Goal: Task Accomplishment & Management: Manage account settings

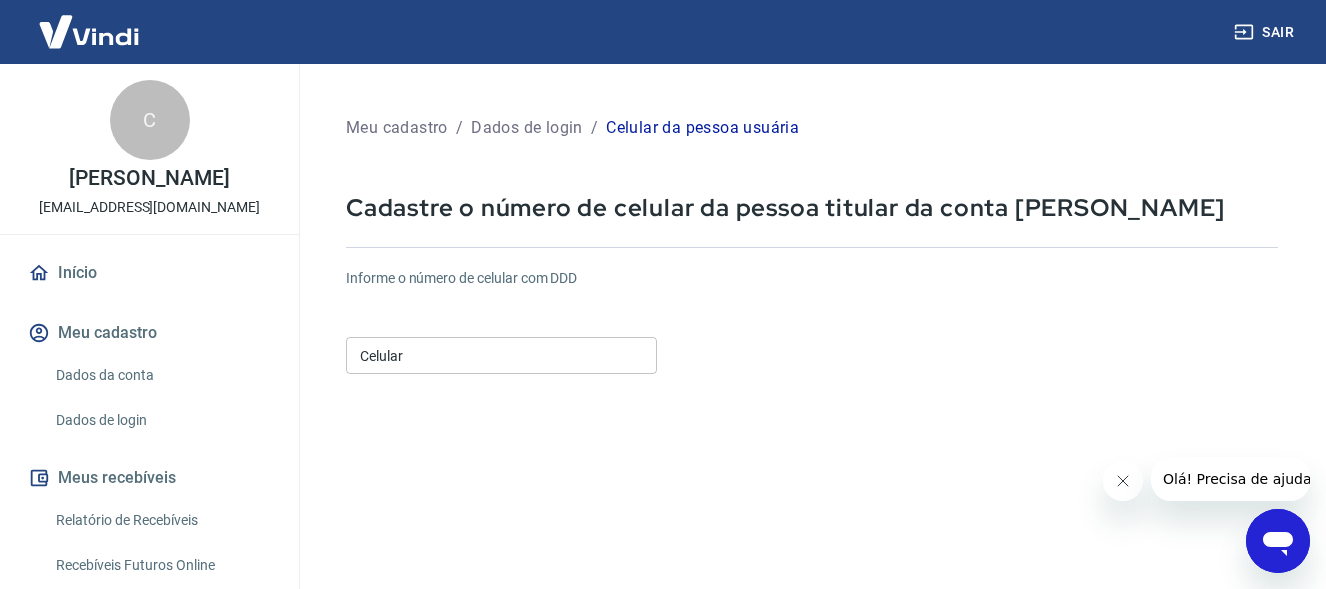
click at [470, 356] on input "Celular" at bounding box center [501, 355] width 311 height 37
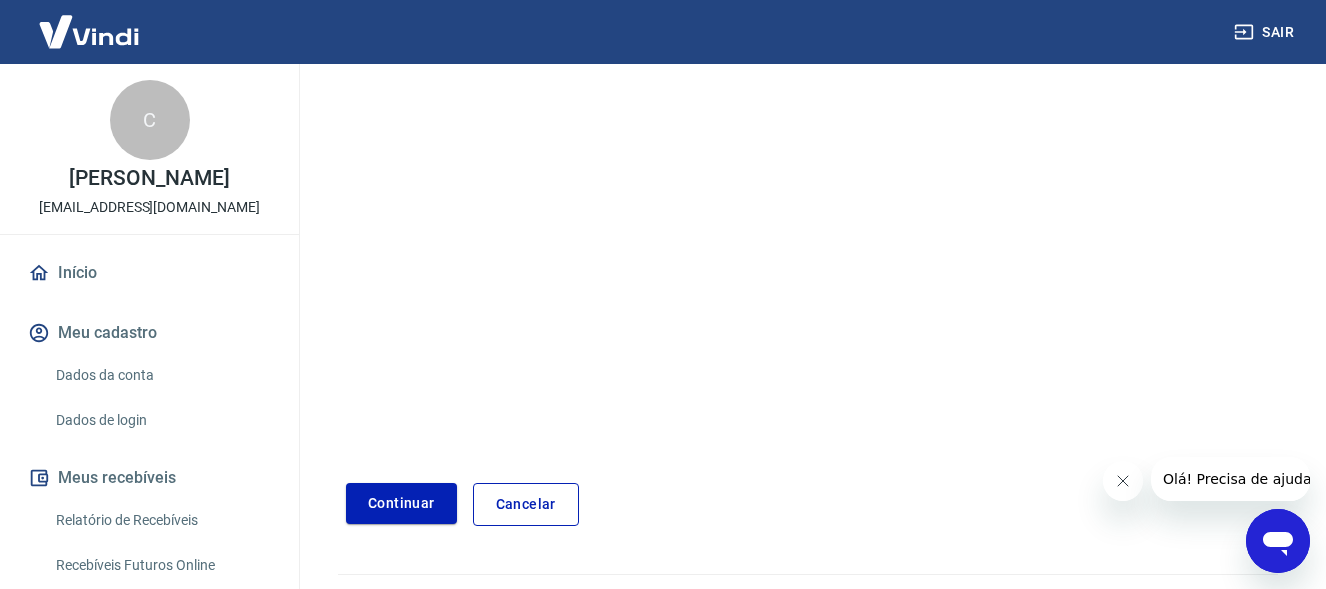
scroll to position [358, 0]
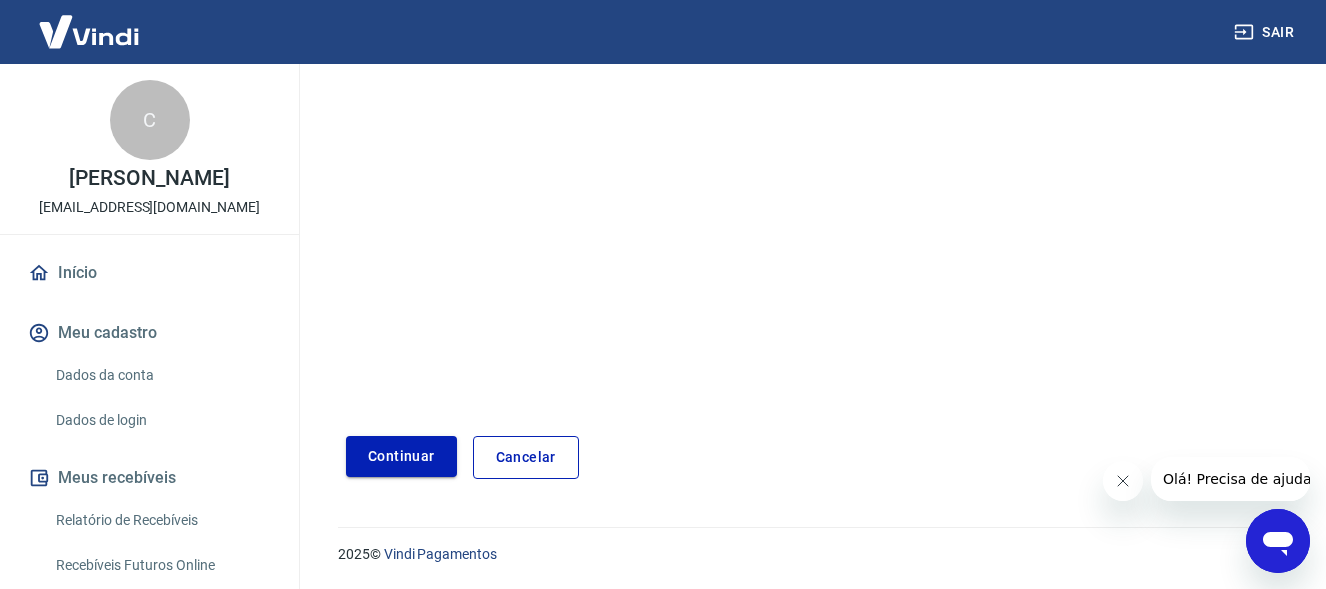
type input "[PHONE_NUMBER]"
click at [427, 464] on button "Continuar" at bounding box center [401, 456] width 111 height 41
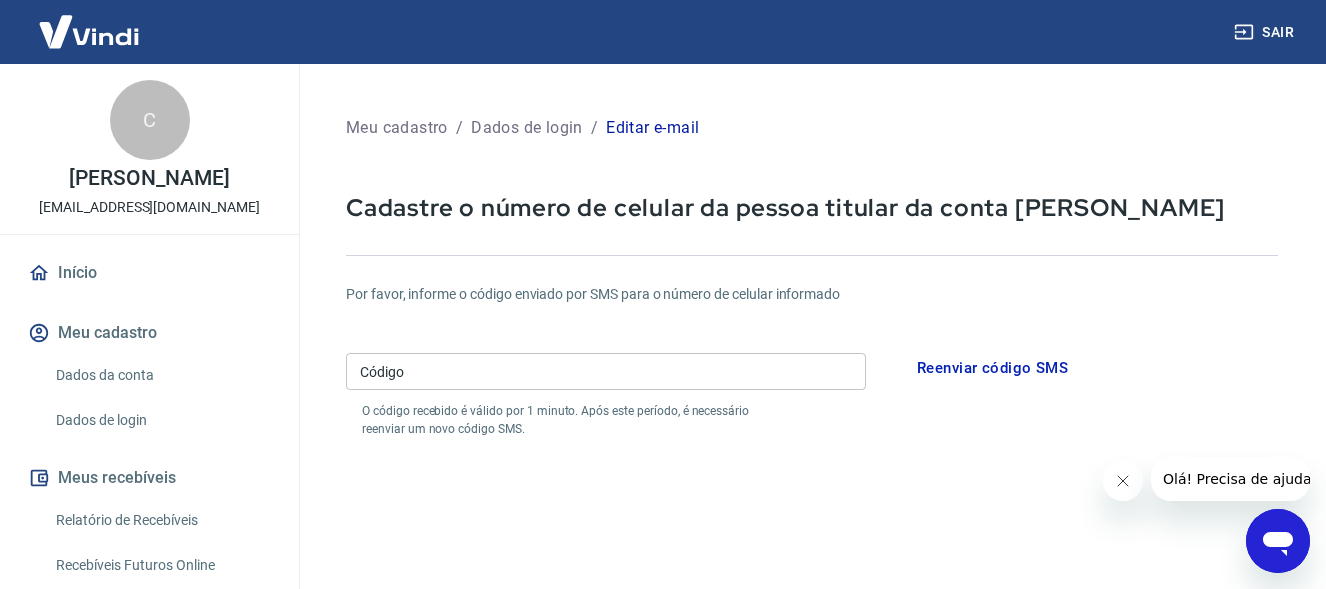
click at [558, 373] on input "Código" at bounding box center [606, 371] width 520 height 37
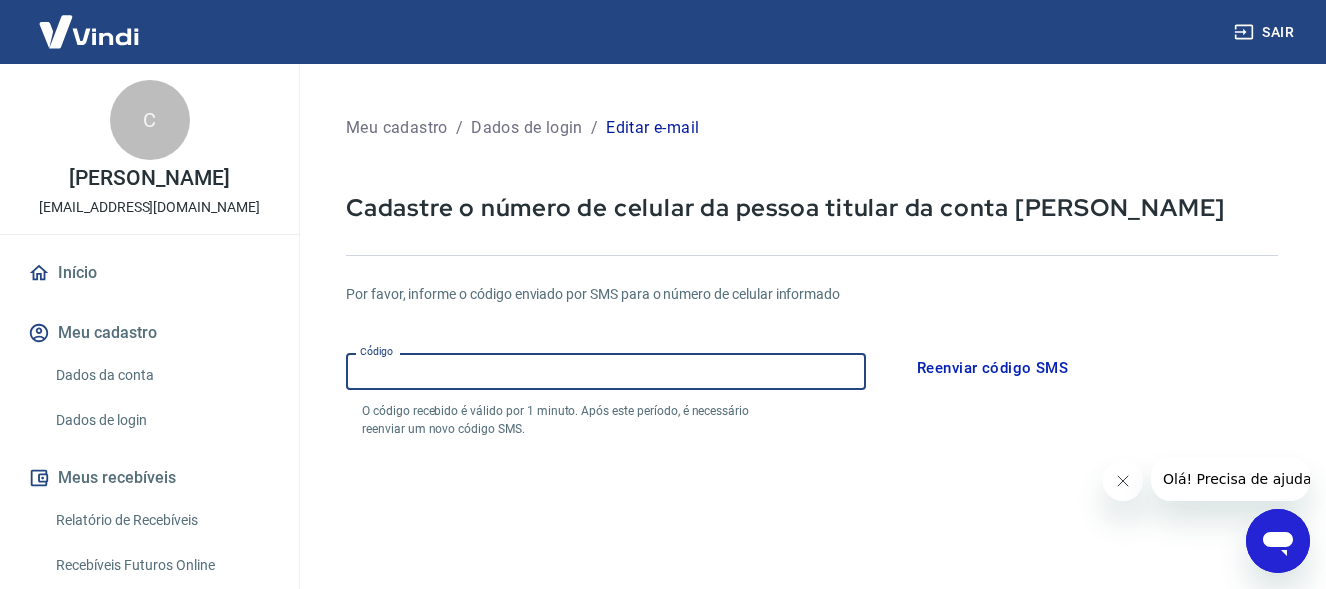
click at [540, 381] on input "Código" at bounding box center [606, 371] width 520 height 37
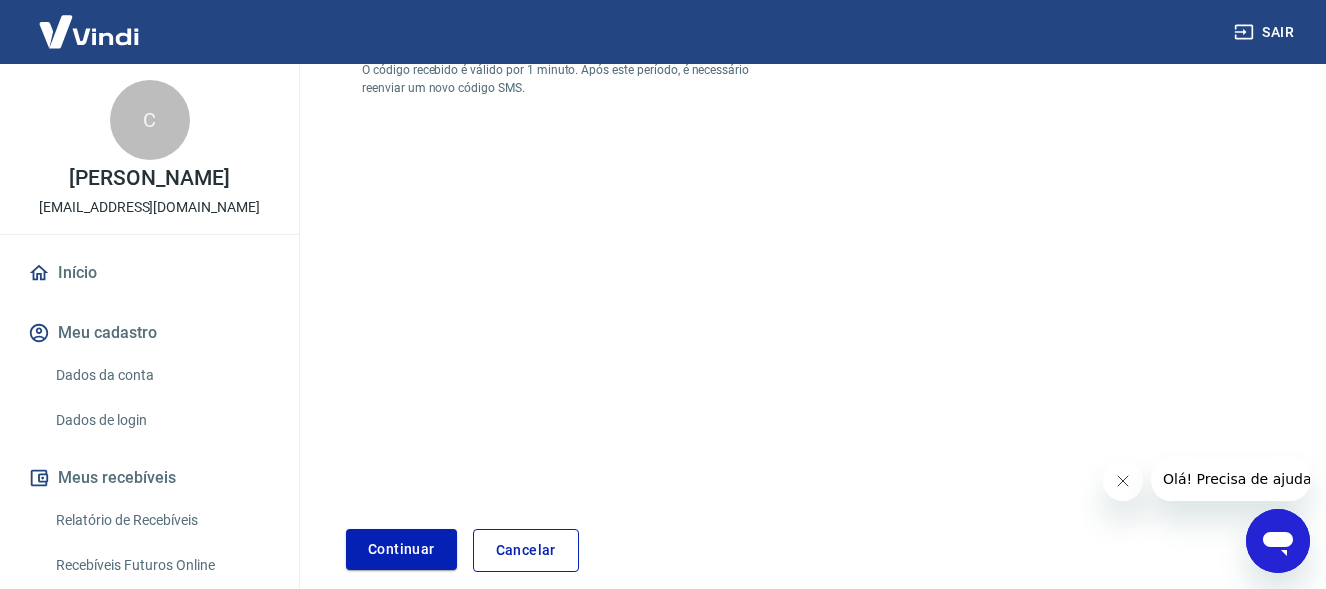
scroll to position [400, 0]
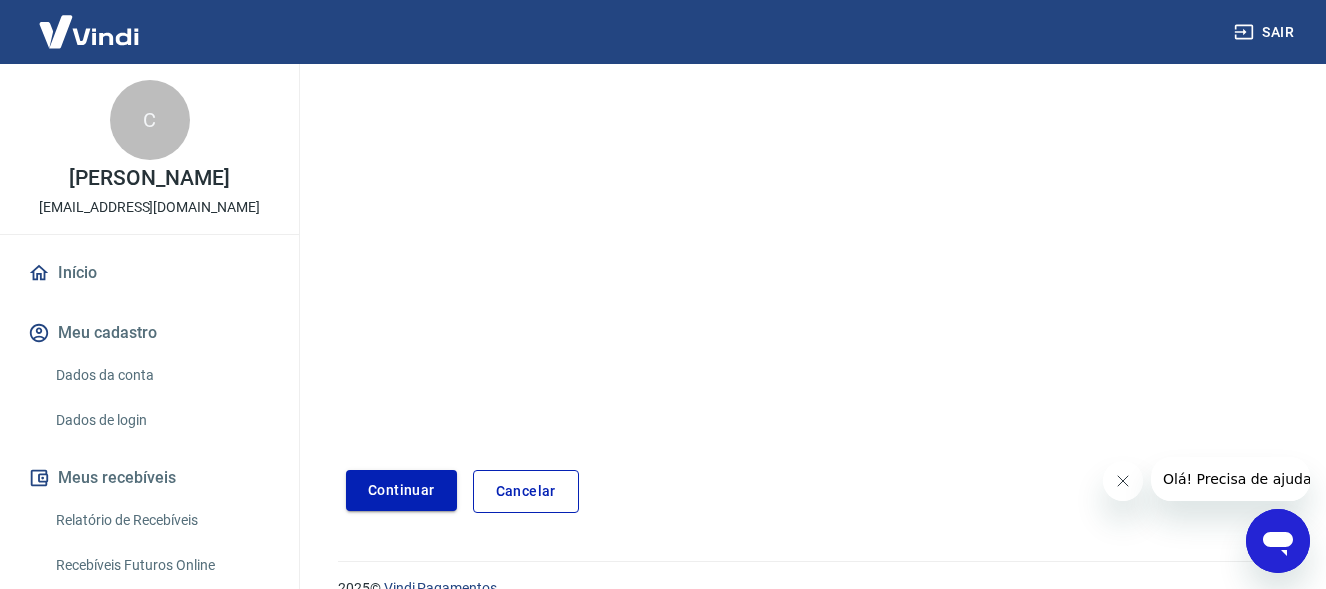
type input "110317"
click at [406, 499] on button "Continuar" at bounding box center [401, 490] width 111 height 41
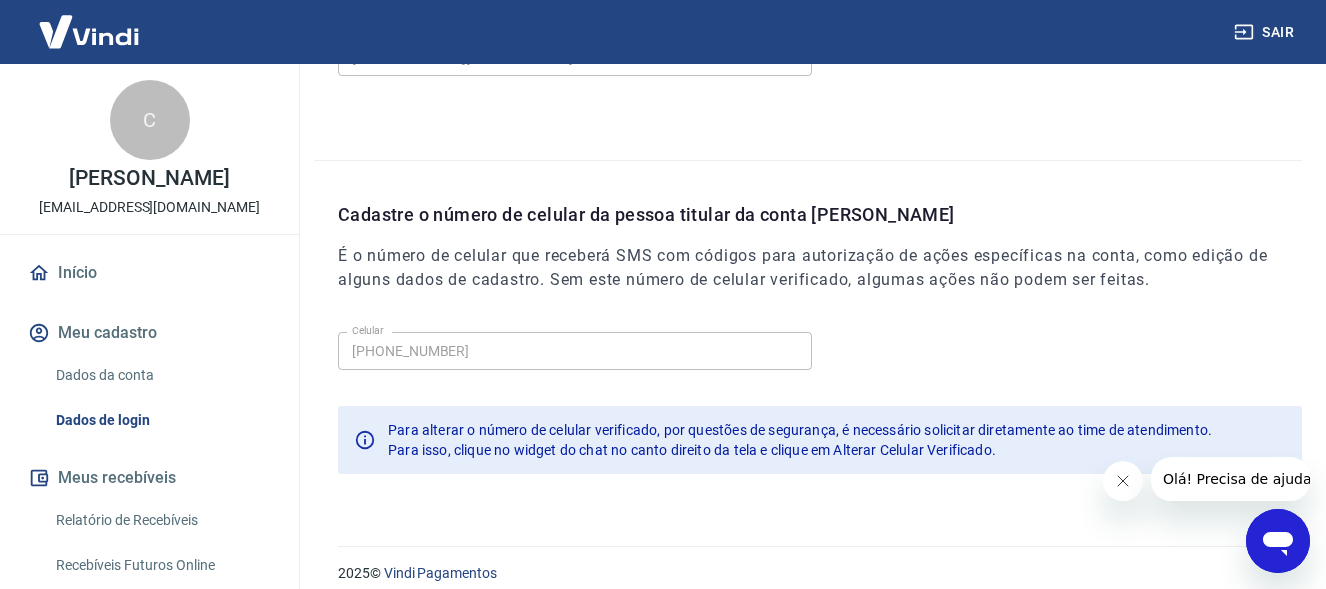
scroll to position [692, 0]
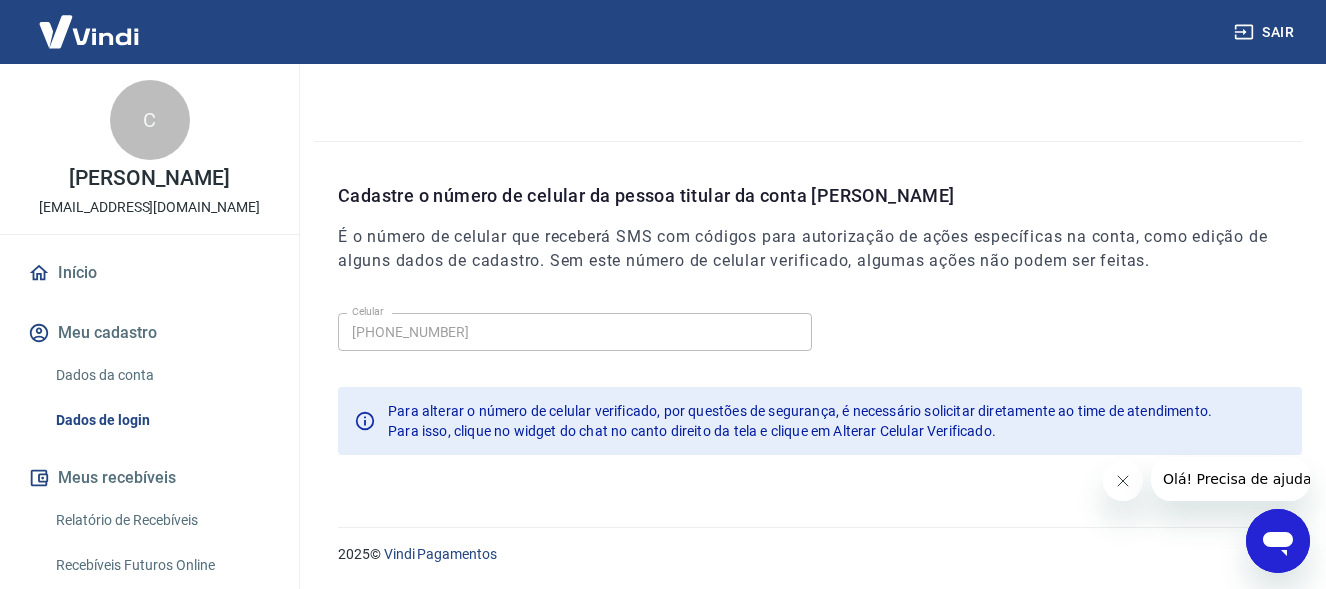
click at [990, 510] on div "2025 © Vindi Pagamentos" at bounding box center [808, 546] width 988 height 86
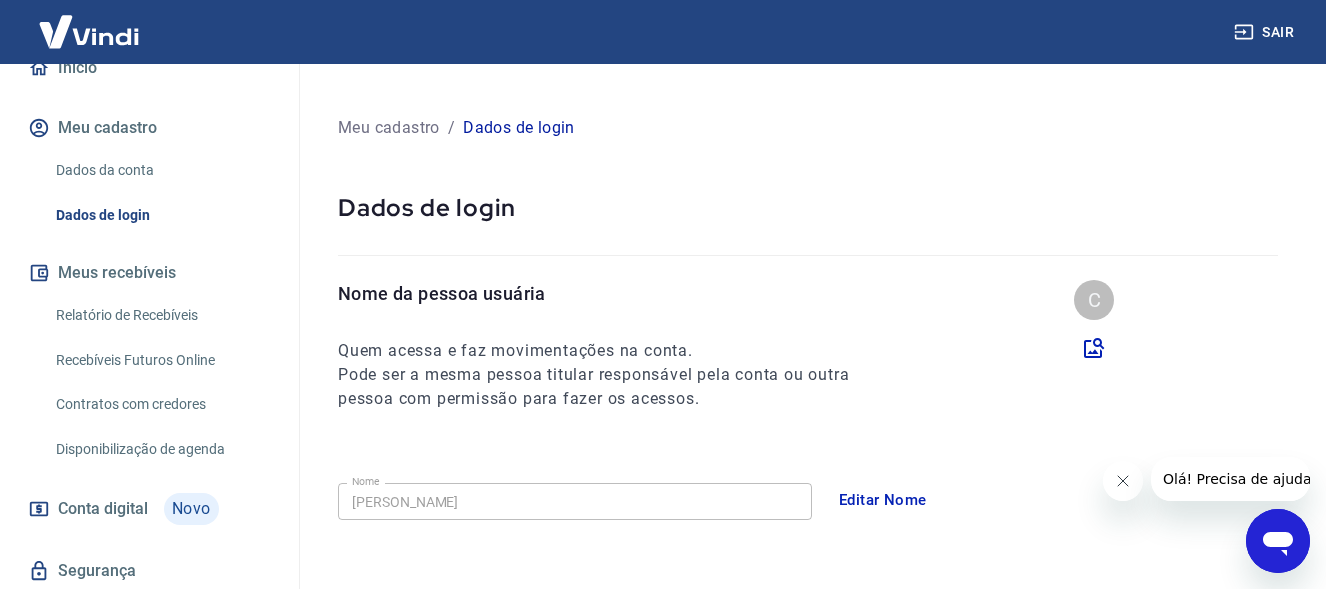
scroll to position [169, 0]
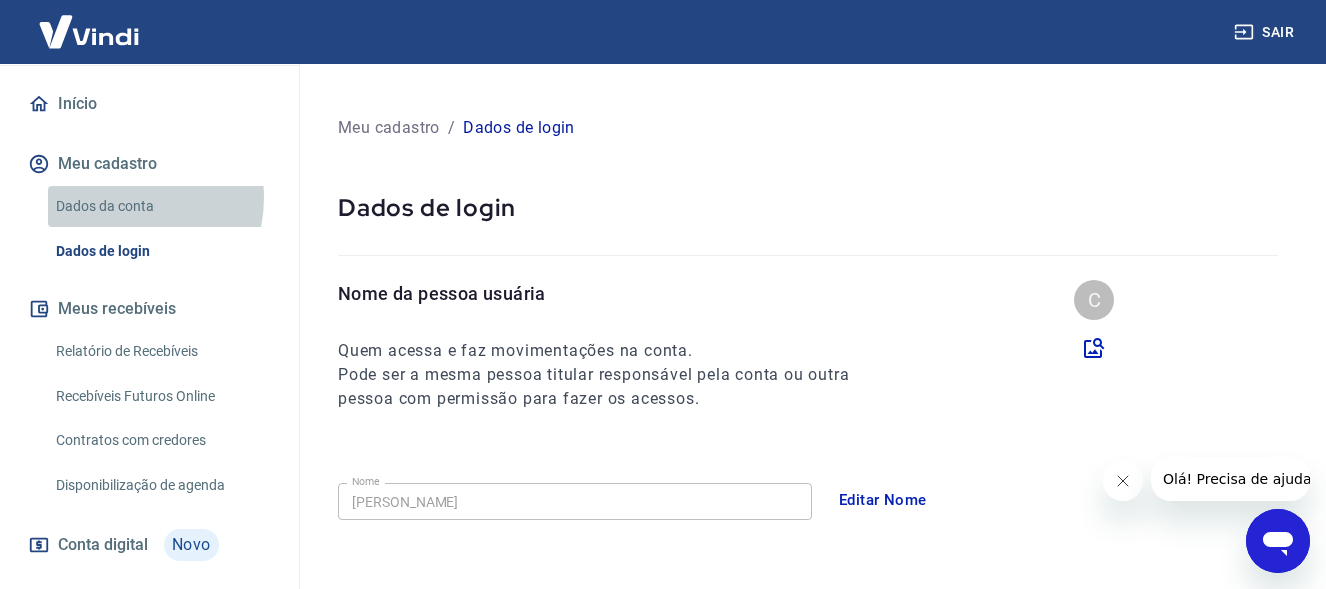
click at [121, 198] on link "Dados da conta" at bounding box center [161, 206] width 227 height 41
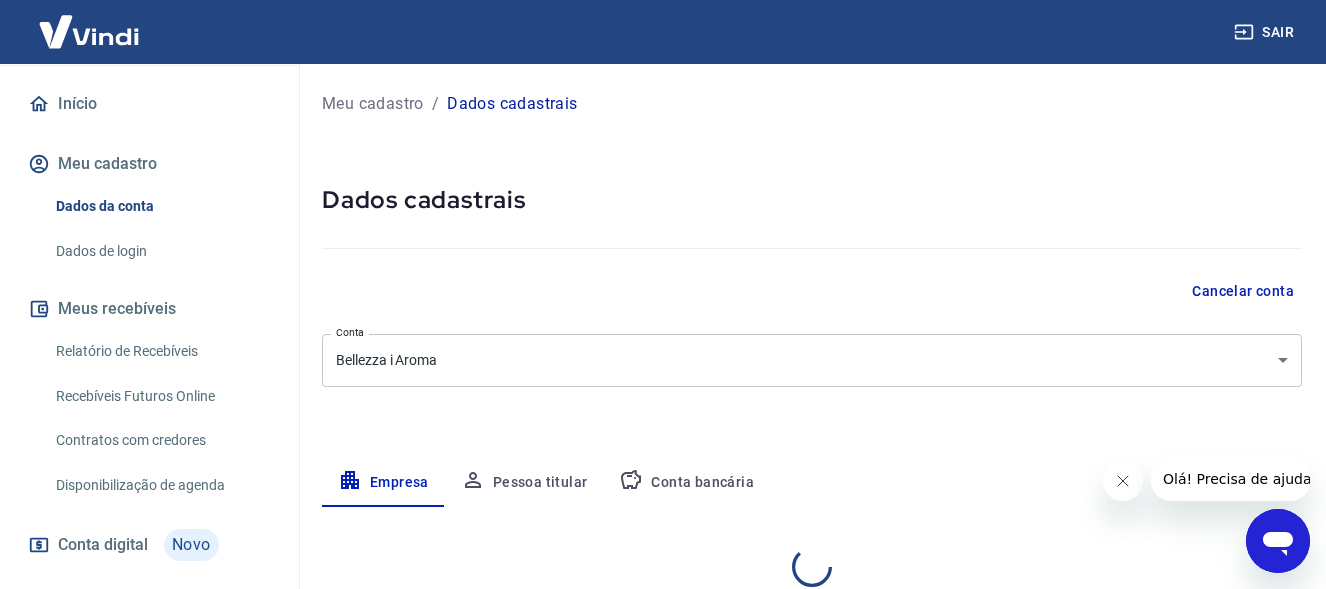
select select "SP"
select select "business"
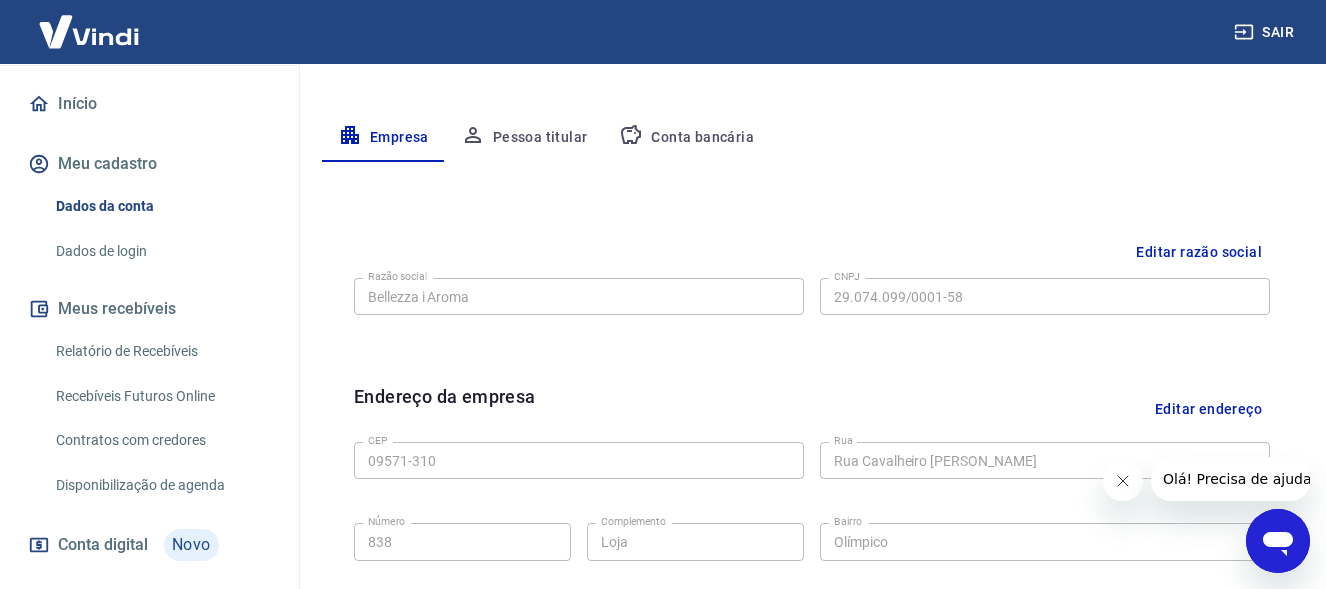
scroll to position [153, 0]
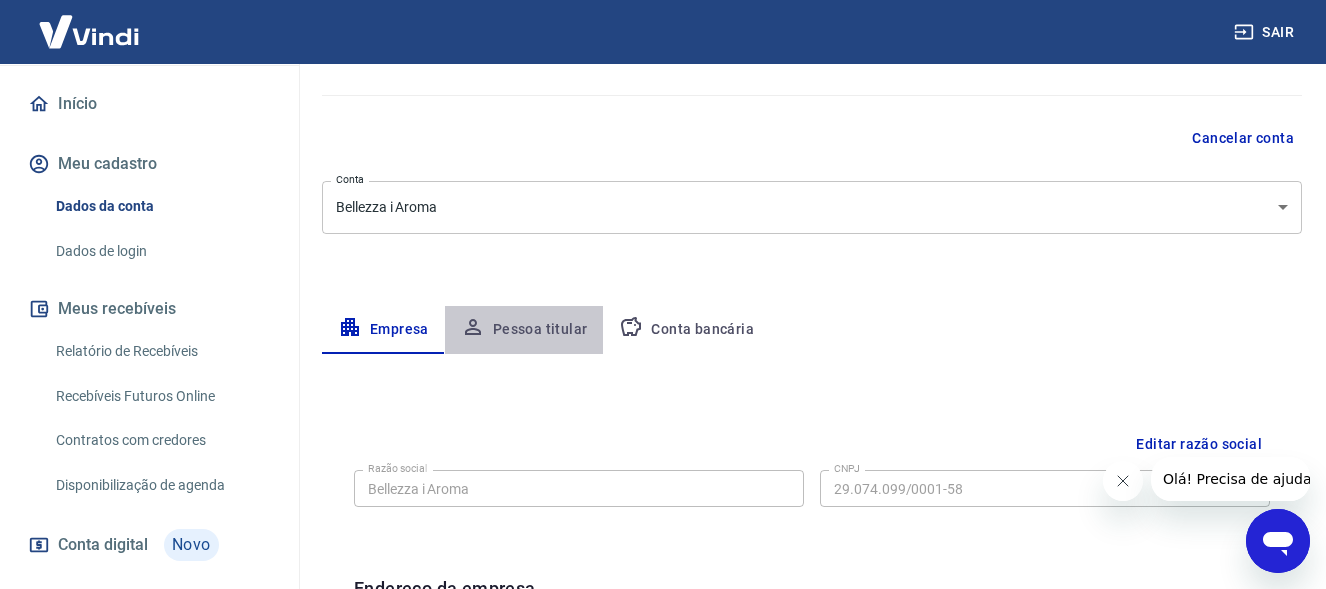
click at [537, 329] on button "Pessoa titular" at bounding box center [524, 330] width 159 height 48
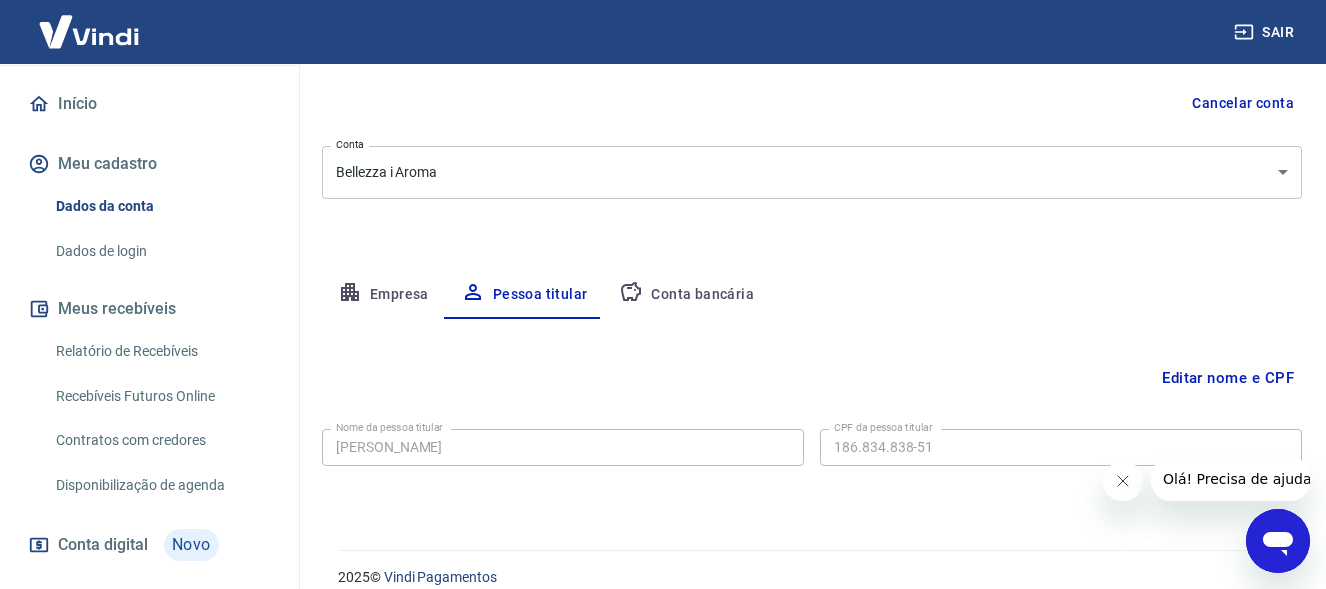
scroll to position [211, 0]
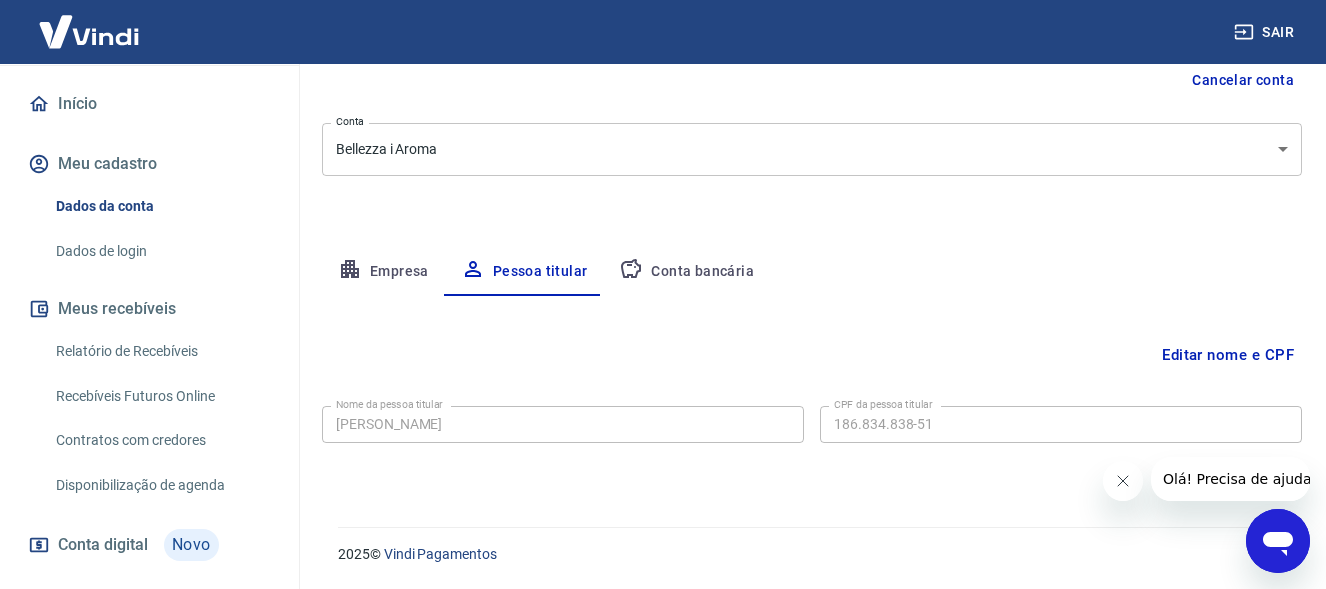
click at [675, 272] on button "Conta bancária" at bounding box center [686, 272] width 167 height 48
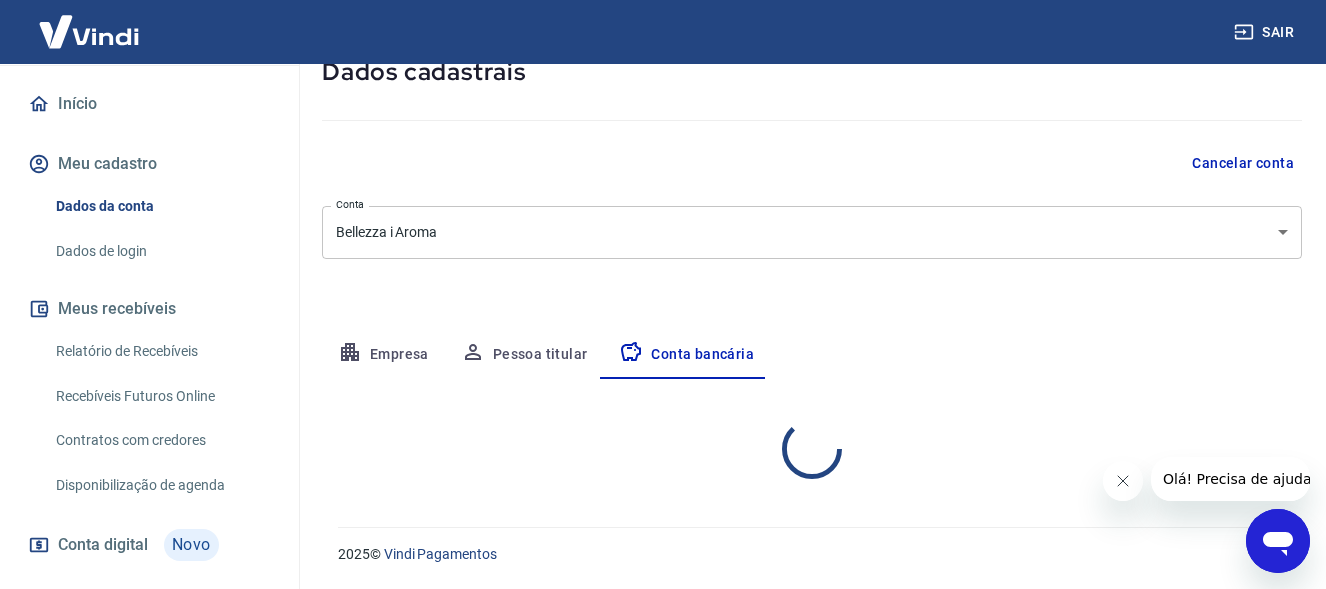
select select "1"
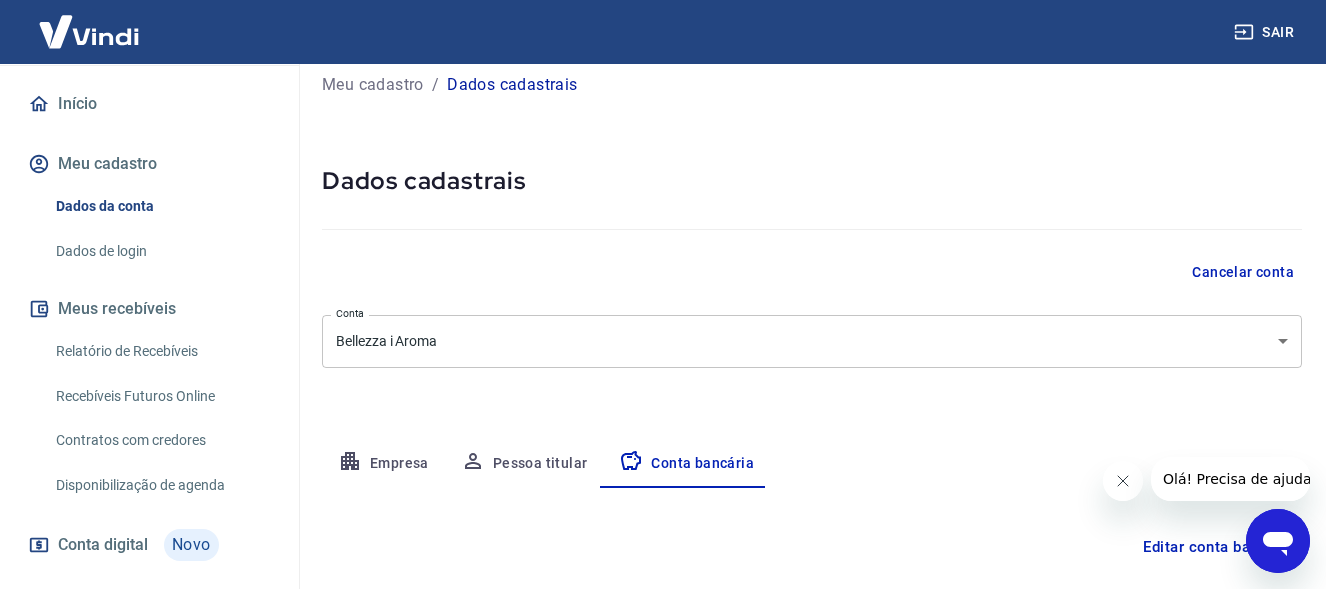
scroll to position [0, 0]
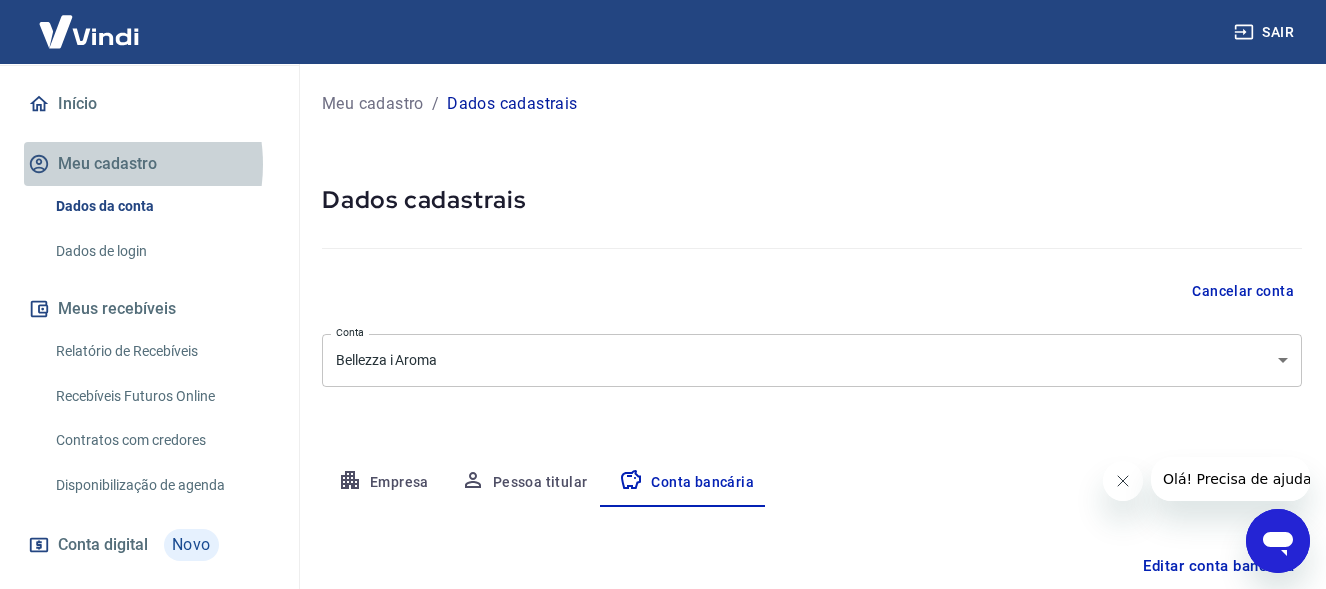
click at [87, 164] on button "Meu cadastro" at bounding box center [149, 164] width 251 height 44
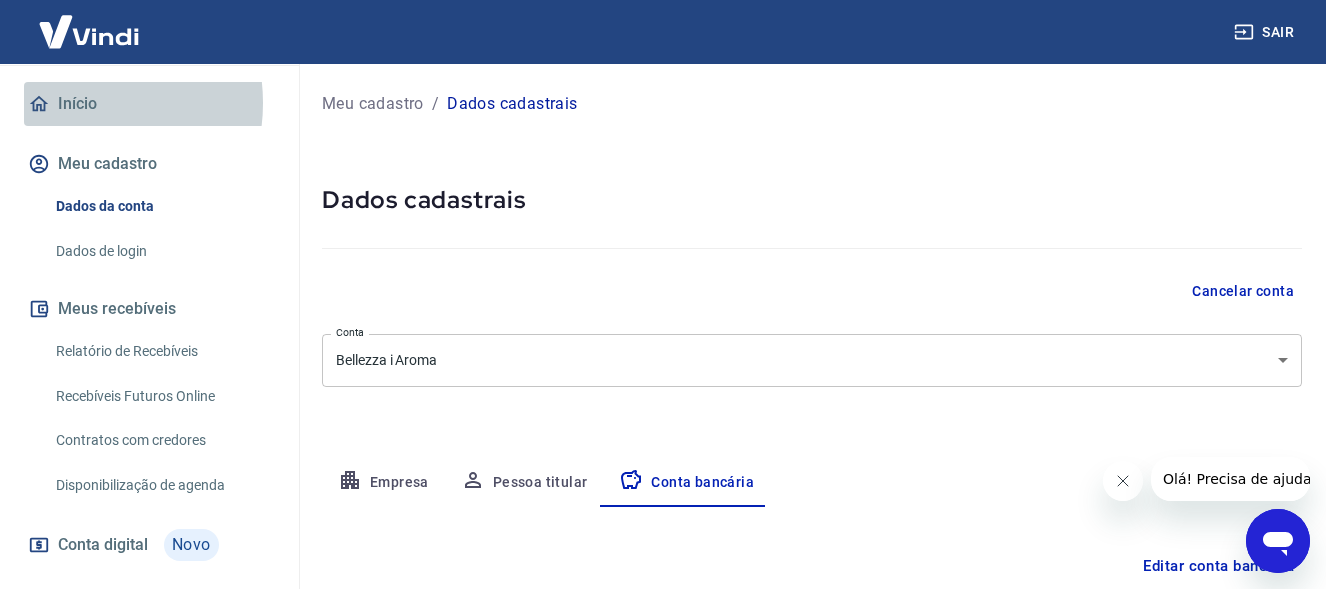
click at [79, 103] on link "Início" at bounding box center [149, 104] width 251 height 44
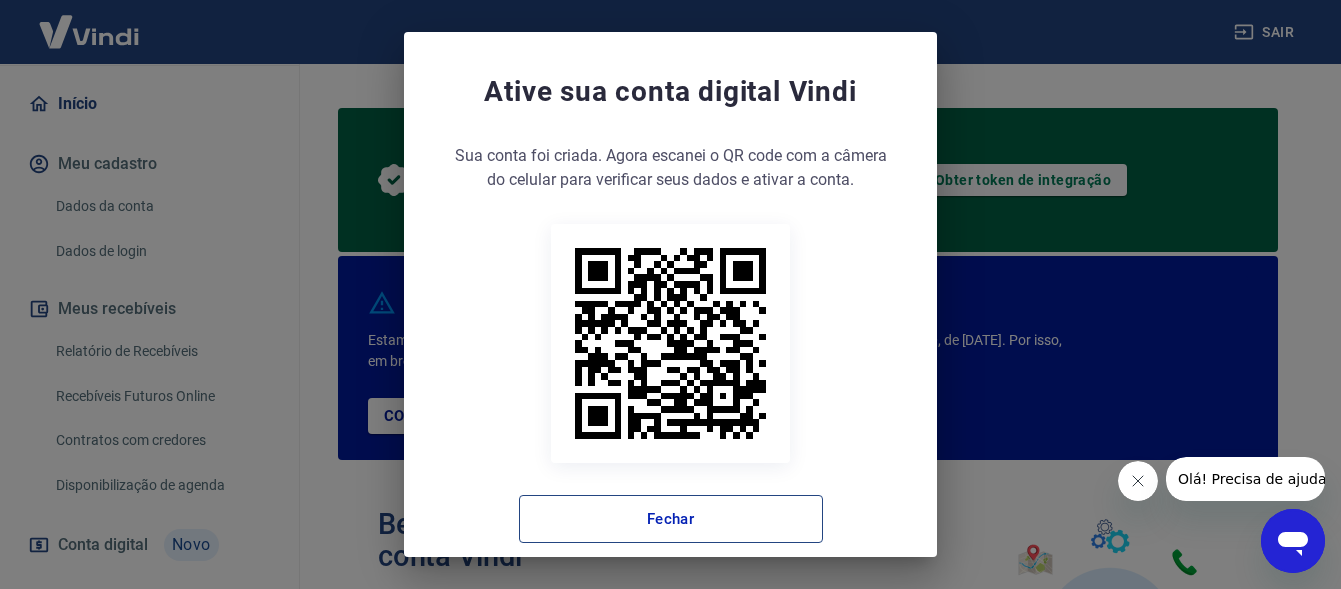
click at [701, 529] on button "Fechar" at bounding box center [671, 519] width 304 height 48
